Goal: Transaction & Acquisition: Book appointment/travel/reservation

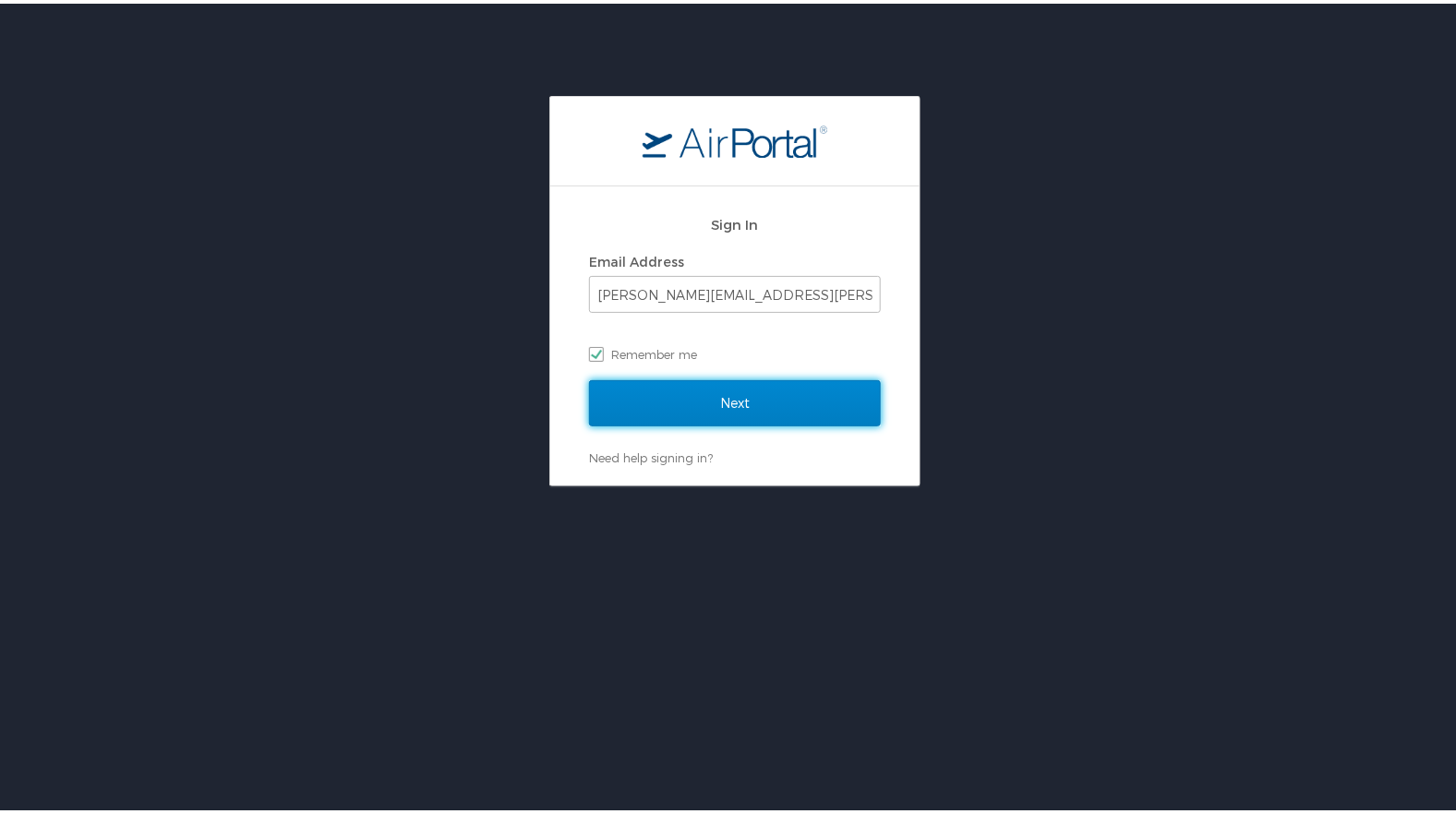
click at [671, 399] on input "Next" at bounding box center [735, 399] width 292 height 46
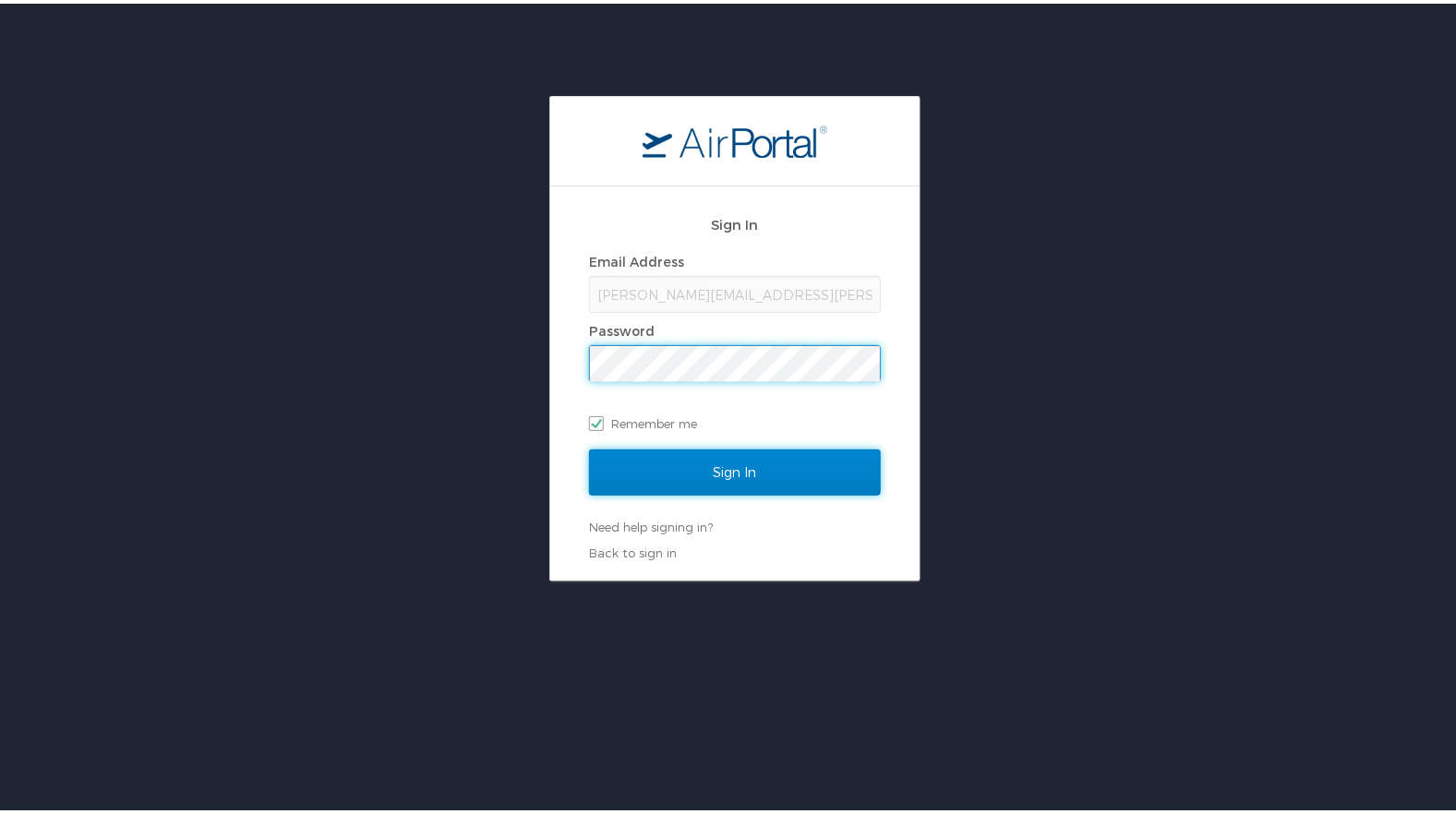
click at [705, 462] on input "Sign In" at bounding box center [735, 469] width 292 height 46
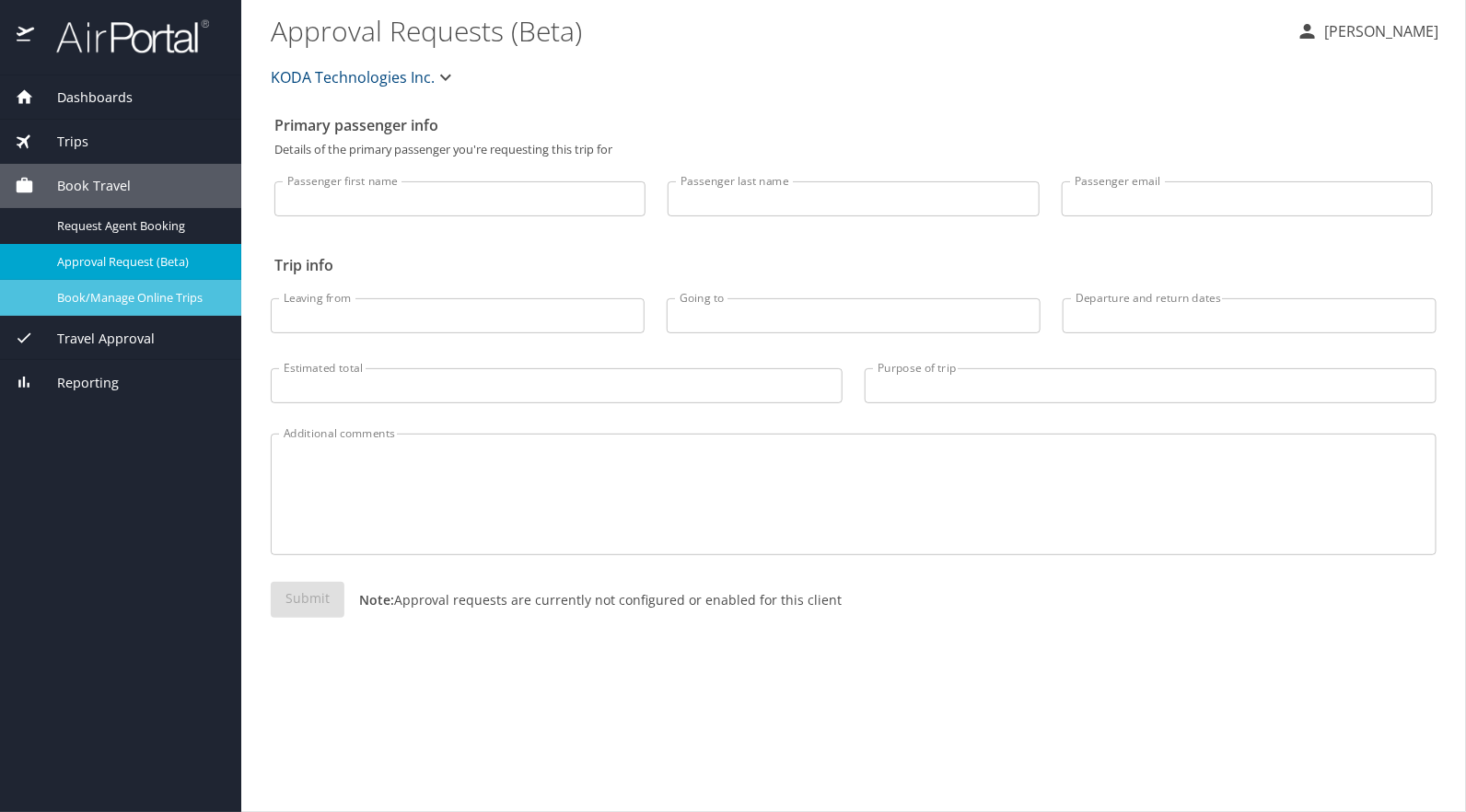
click at [153, 301] on span "Book/Manage Online Trips" at bounding box center [138, 298] width 162 height 18
